Goal: Task Accomplishment & Management: Manage account settings

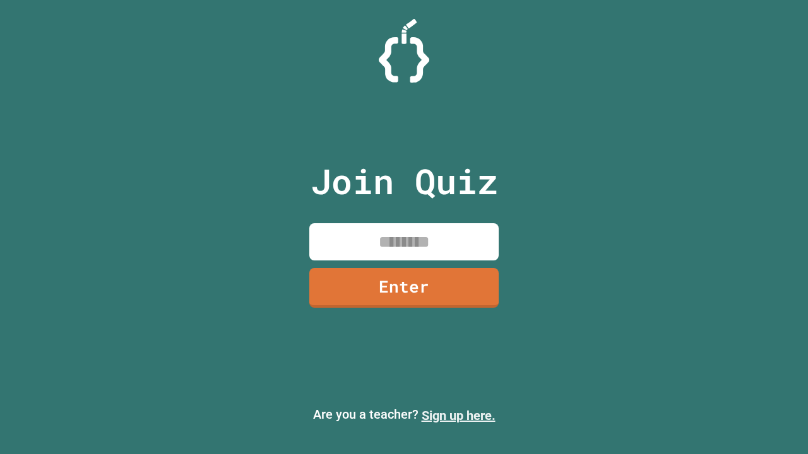
click at [452, 416] on link "Sign up here." at bounding box center [459, 415] width 74 height 15
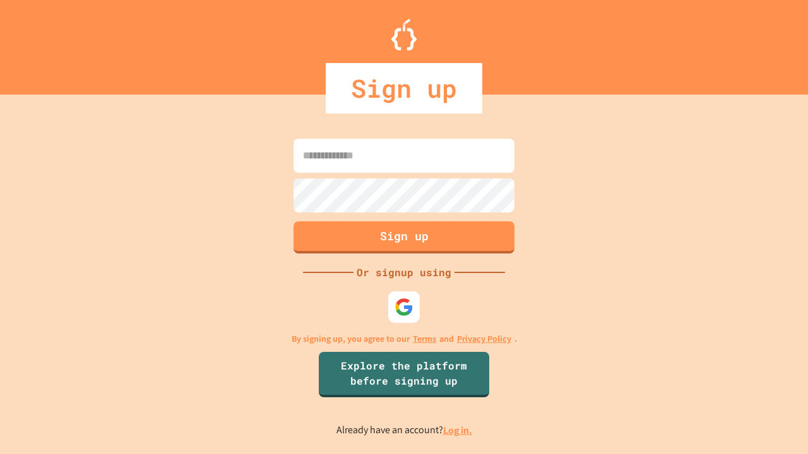
click at [458, 430] on link "Log in." at bounding box center [457, 430] width 29 height 13
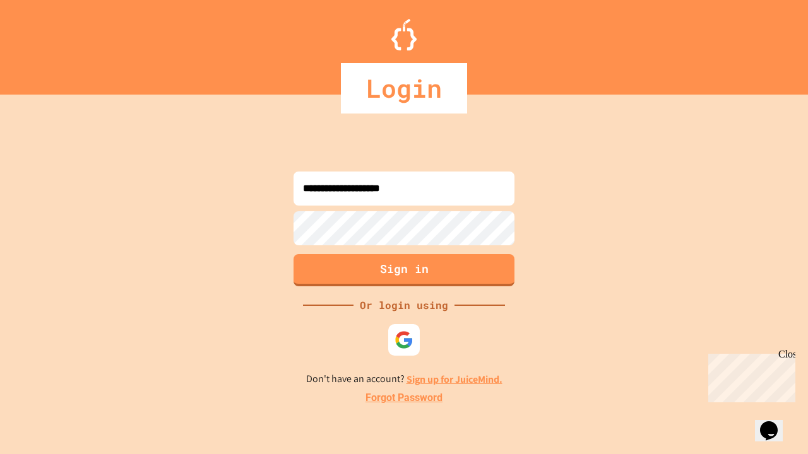
type input "**********"
